Goal: Transaction & Acquisition: Purchase product/service

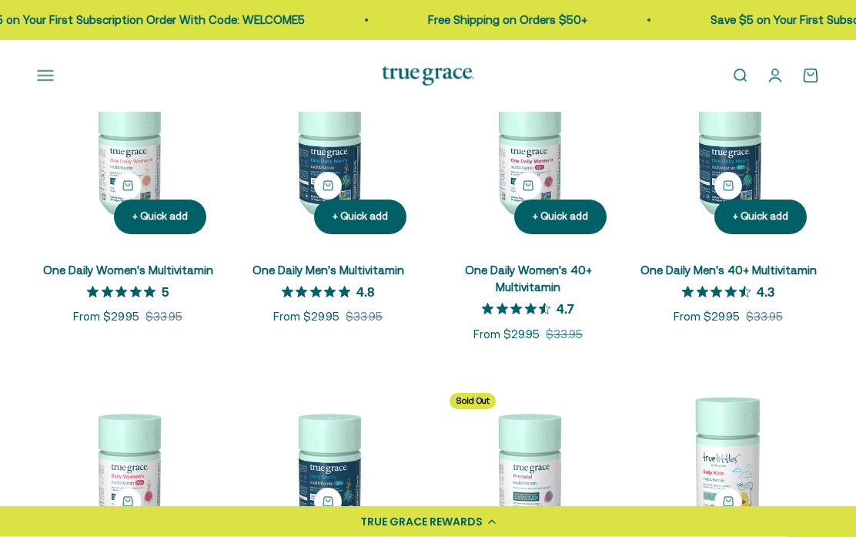
scroll to position [309, 0]
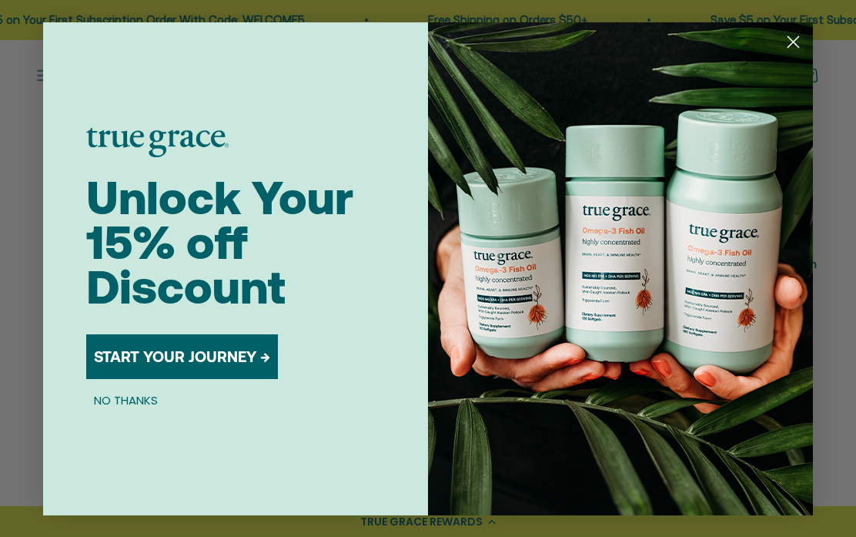
click at [792, 54] on circle "Close dialog" at bounding box center [793, 40] width 25 height 25
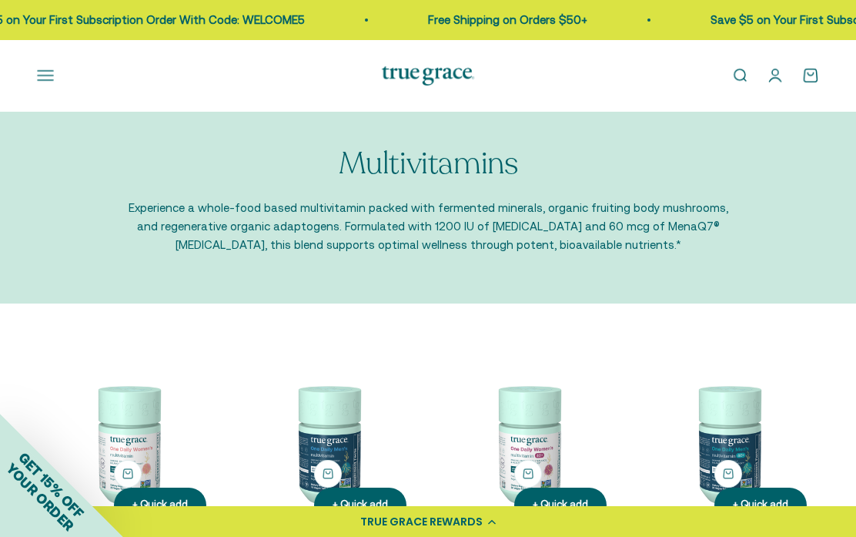
scroll to position [14, 0]
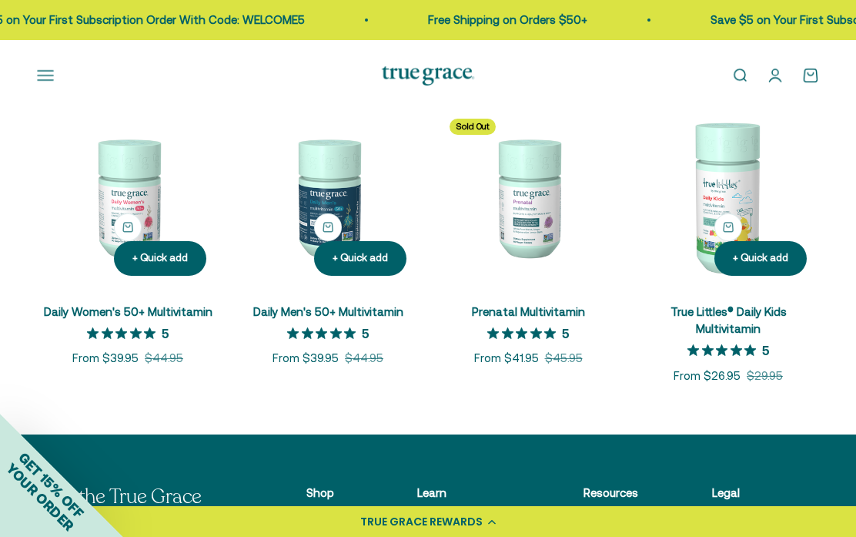
scroll to position [578, 0]
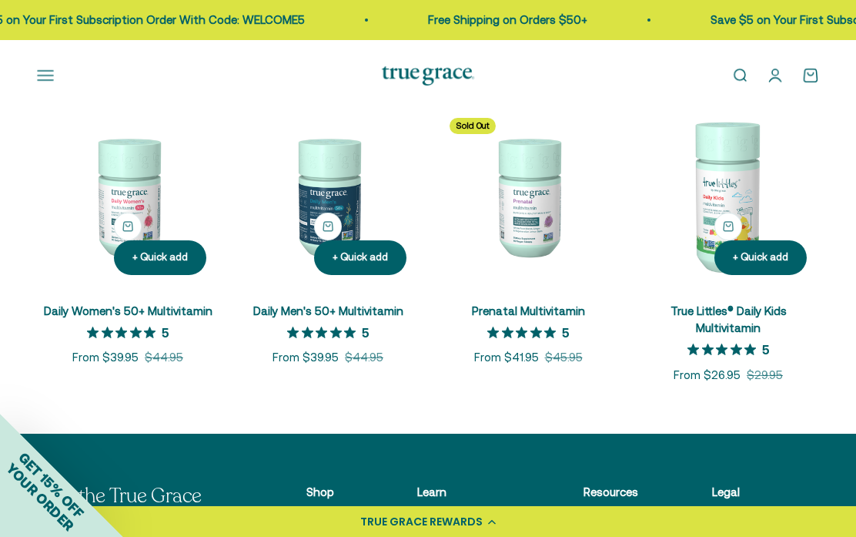
click at [333, 222] on img at bounding box center [328, 197] width 182 height 182
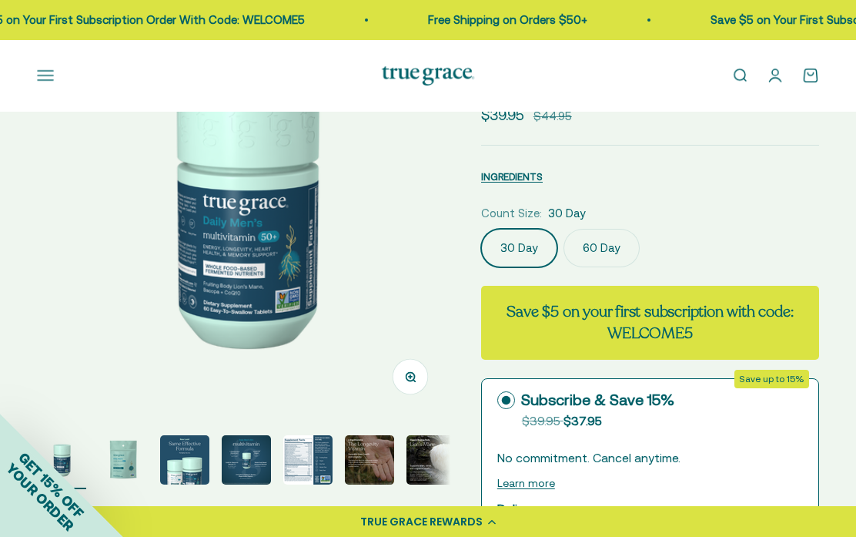
scroll to position [151, 0]
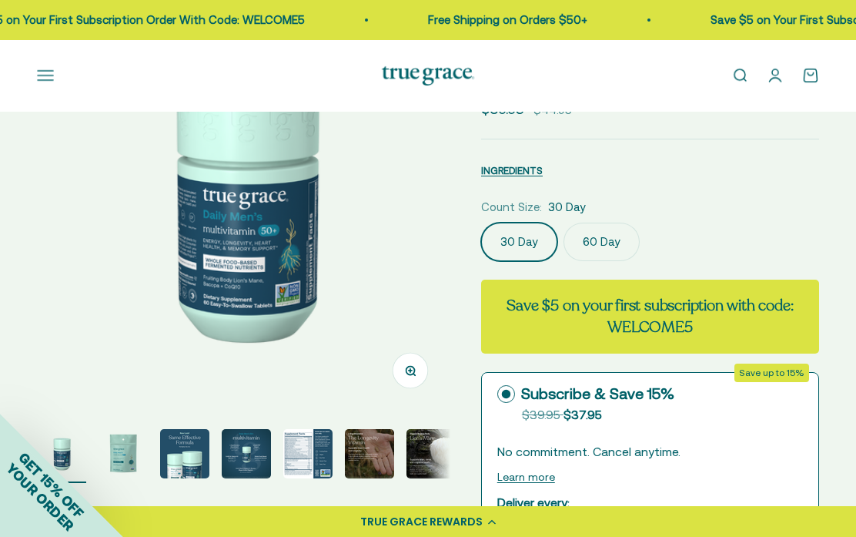
click at [602, 245] on label "60 Day" at bounding box center [602, 242] width 76 height 39
click at [481, 223] on input "60 Day" at bounding box center [481, 222] width 1 height 1
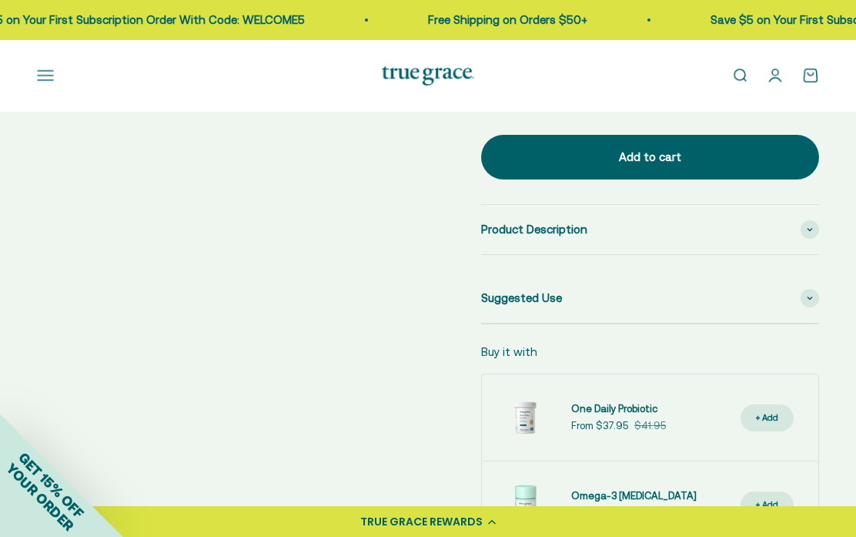
scroll to position [847, 0]
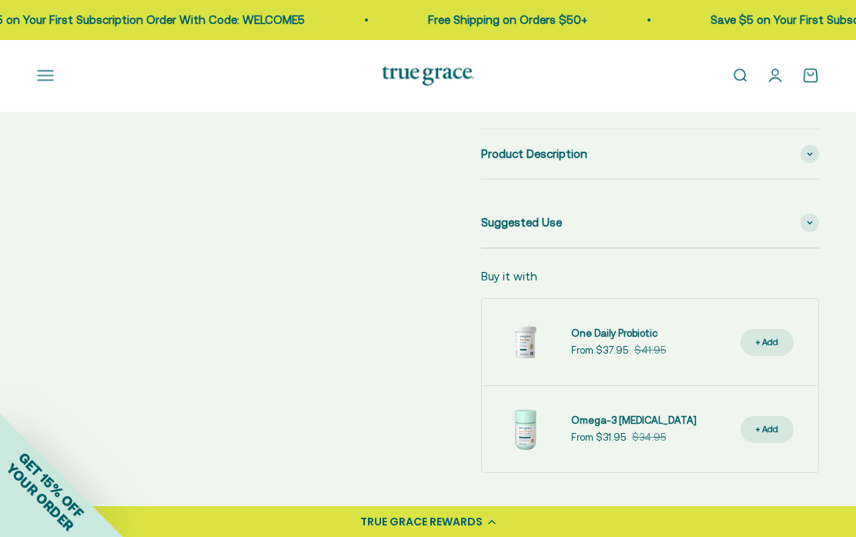
click at [719, 290] on div "Buy it with One Daily Probiotic Sale price From $37.95 Regular price $41.95 + A…" at bounding box center [650, 370] width 338 height 206
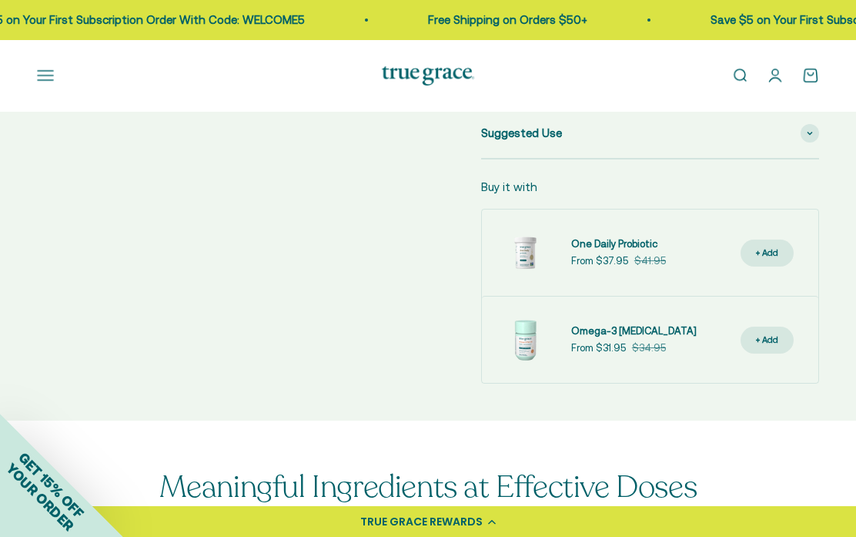
scroll to position [936, 0]
click at [528, 338] on img at bounding box center [525, 341] width 62 height 62
click at [611, 332] on span "Omega-3 [MEDICAL_DATA]" at bounding box center [634, 332] width 126 height 12
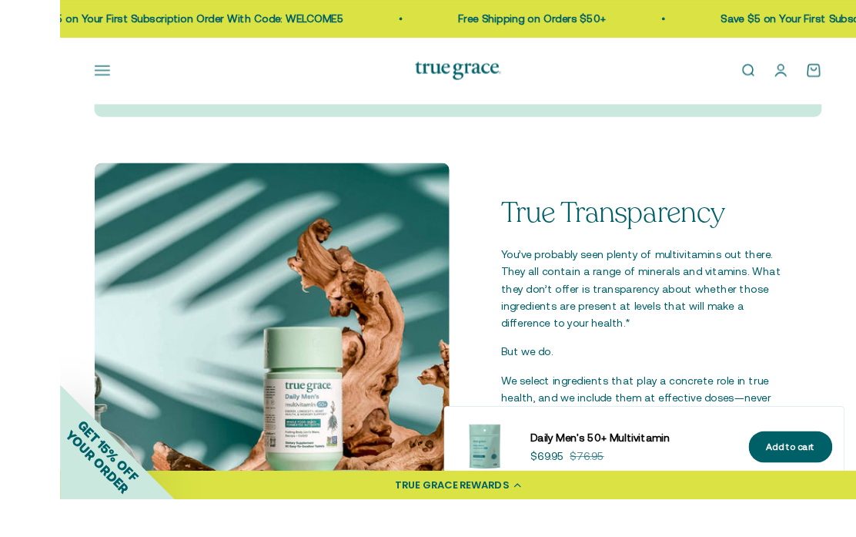
scroll to position [2140, 0]
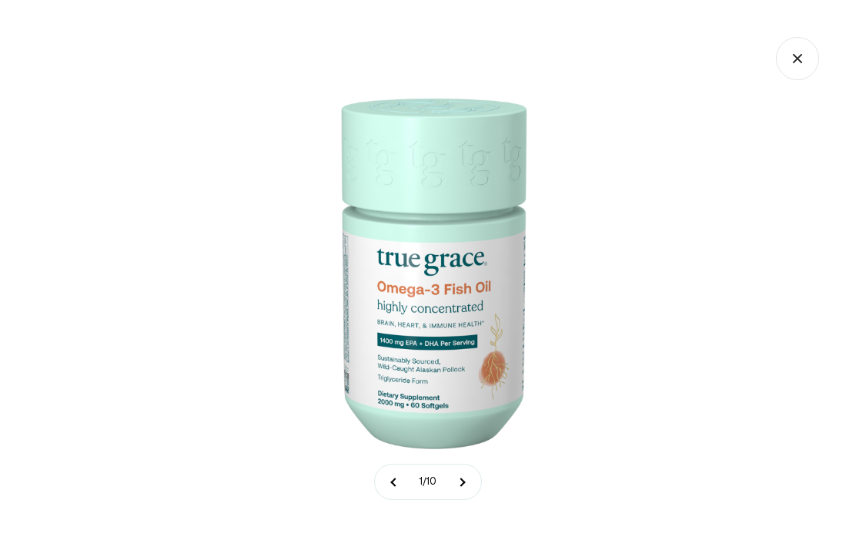
click at [694, 230] on img at bounding box center [428, 268] width 537 height 537
